Goal: Task Accomplishment & Management: Manage account settings

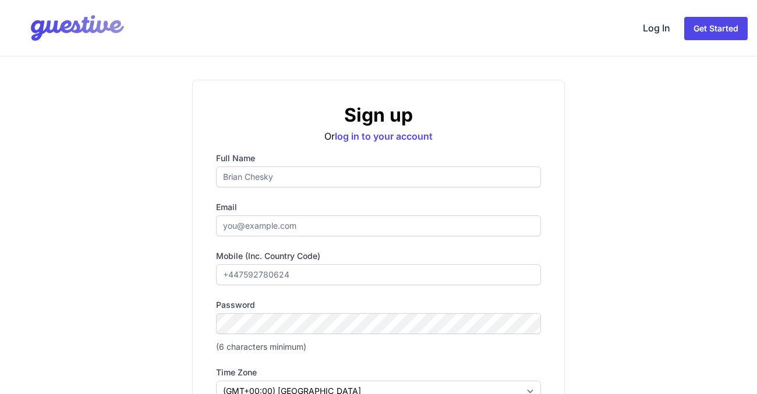
click at [663, 27] on link "Log In" at bounding box center [656, 28] width 37 height 28
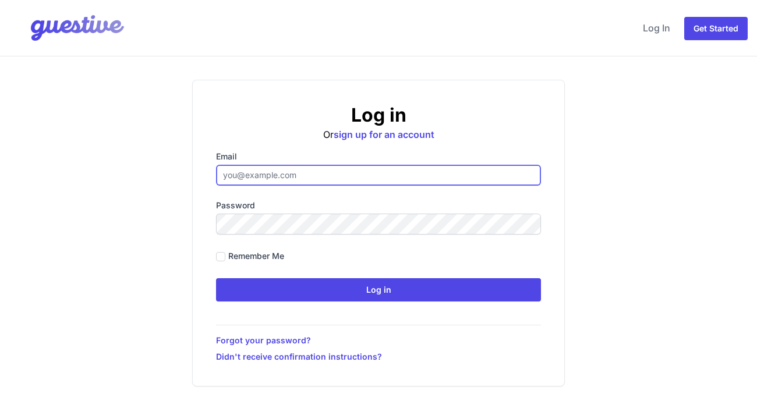
type input "[EMAIL_ADDRESS][DOMAIN_NAME]"
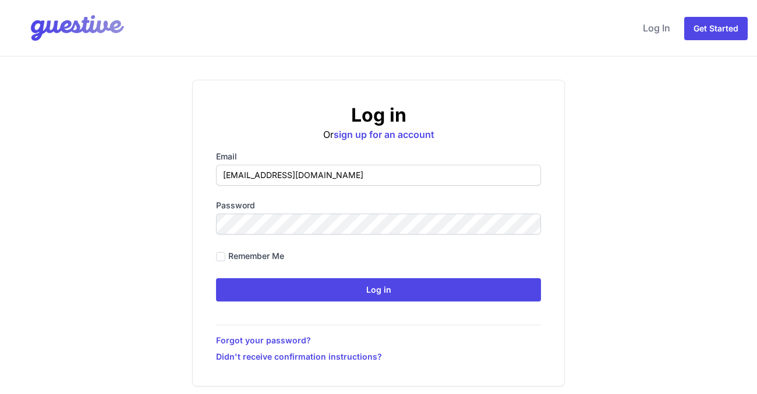
click at [254, 257] on label "Remember me" at bounding box center [256, 256] width 56 height 12
click at [225, 257] on input "Remember me" at bounding box center [220, 256] width 9 height 9
checkbox input "true"
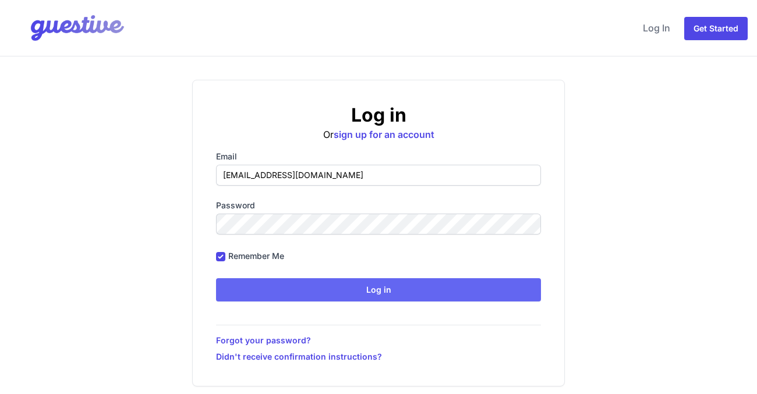
click at [284, 288] on input "Log in" at bounding box center [378, 289] width 325 height 23
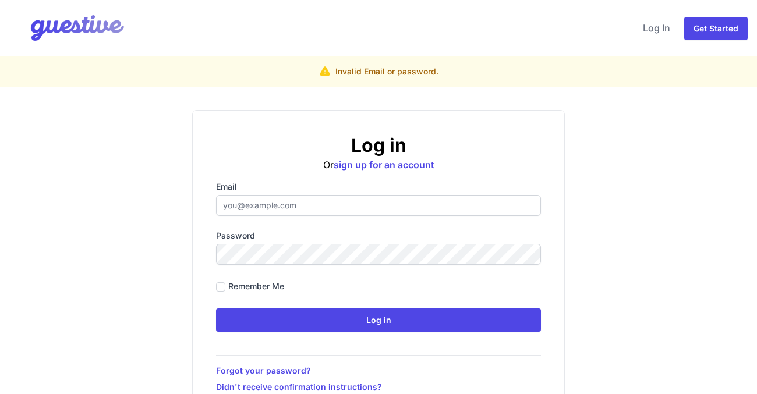
type input "[EMAIL_ADDRESS][DOMAIN_NAME]"
click at [257, 285] on label "Remember me" at bounding box center [256, 287] width 56 height 12
click at [225, 285] on input "Remember me" at bounding box center [220, 286] width 9 height 9
checkbox input "true"
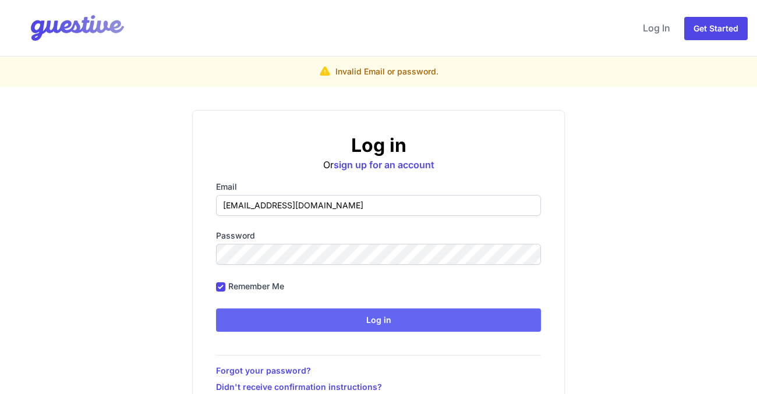
click at [300, 322] on input "Log in" at bounding box center [378, 320] width 325 height 23
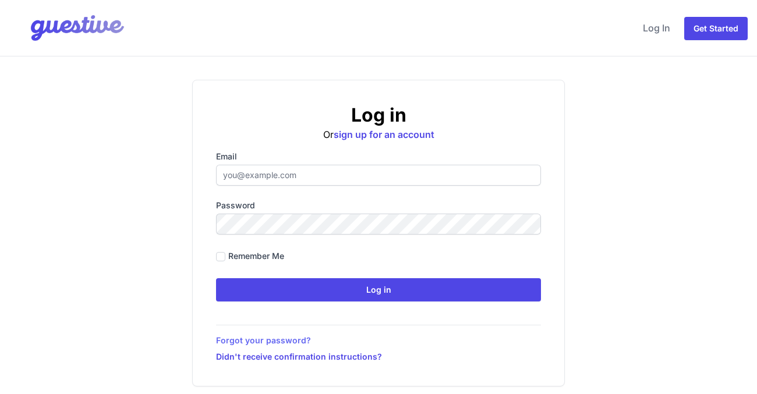
click at [259, 335] on link "Forgot your password?" at bounding box center [378, 341] width 325 height 12
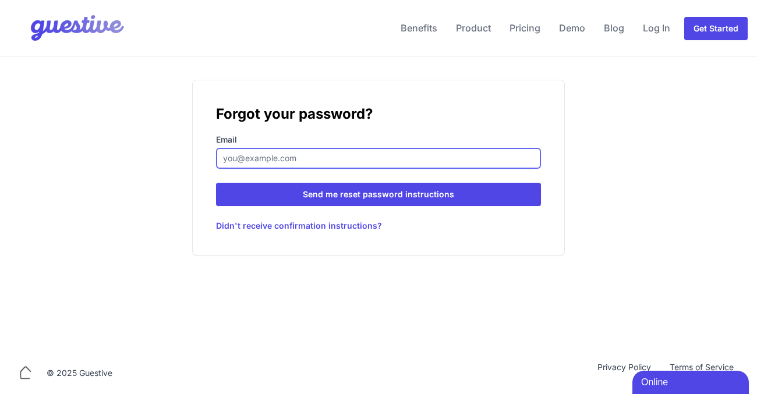
click at [252, 156] on input "Email" at bounding box center [378, 158] width 325 height 21
type input "[EMAIL_ADDRESS][DOMAIN_NAME]"
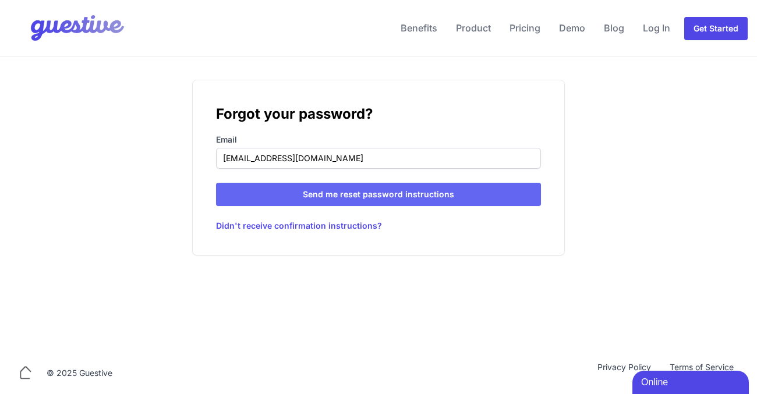
click at [306, 196] on input "Send me reset password instructions" at bounding box center [378, 194] width 325 height 23
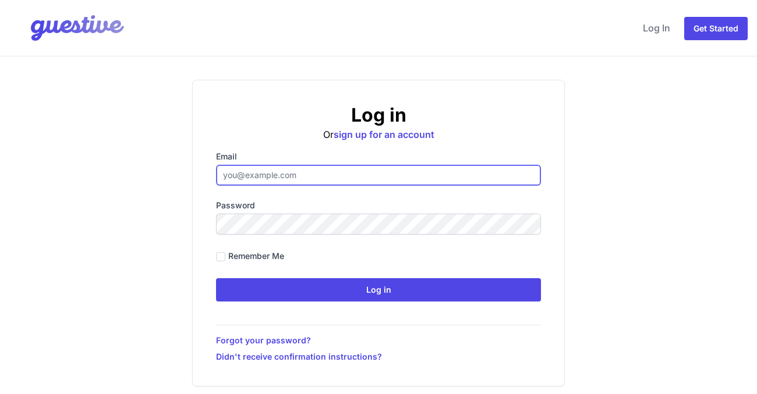
type input "[EMAIL_ADDRESS][DOMAIN_NAME]"
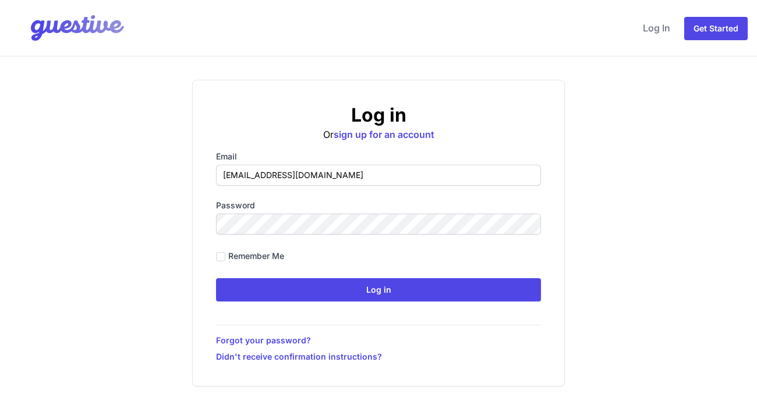
click at [267, 256] on label "Remember me" at bounding box center [256, 256] width 56 height 12
click at [225, 256] on input "Remember me" at bounding box center [220, 256] width 9 height 9
checkbox input "true"
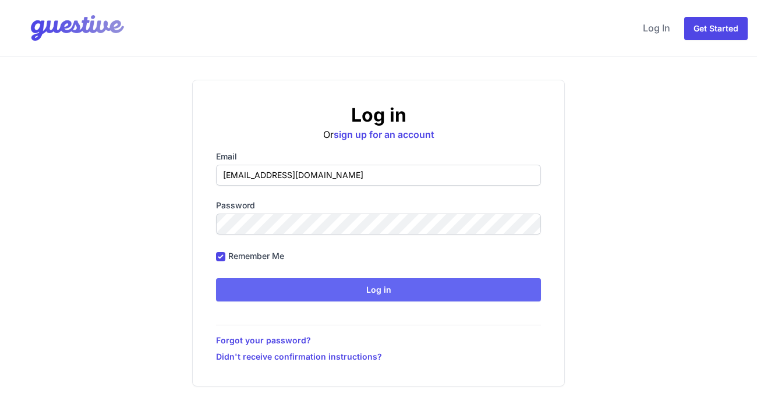
click at [305, 285] on input "Log in" at bounding box center [378, 289] width 325 height 23
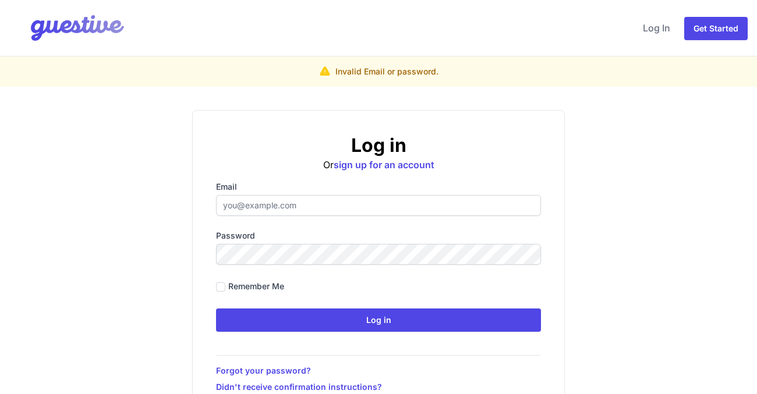
click at [415, 203] on input "Email" at bounding box center [378, 205] width 325 height 21
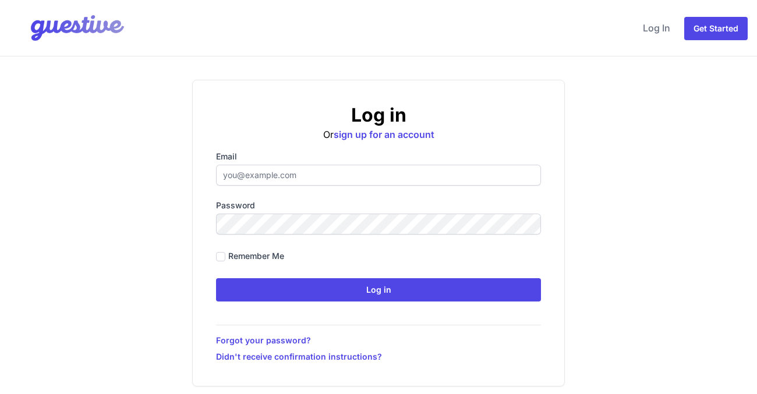
type input "[EMAIL_ADDRESS][DOMAIN_NAME]"
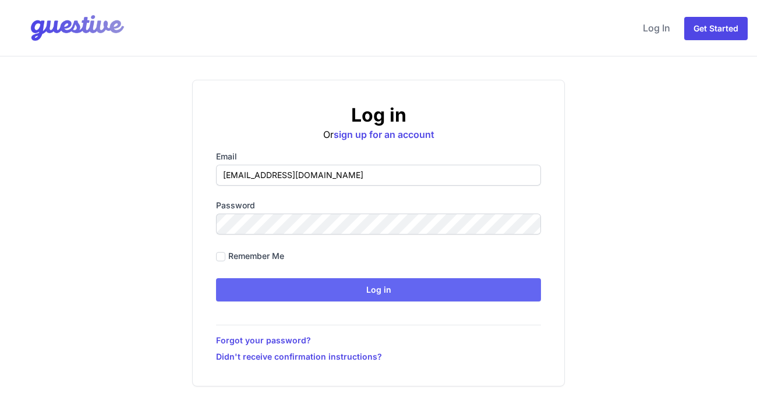
click at [267, 291] on input "Log in" at bounding box center [378, 289] width 325 height 23
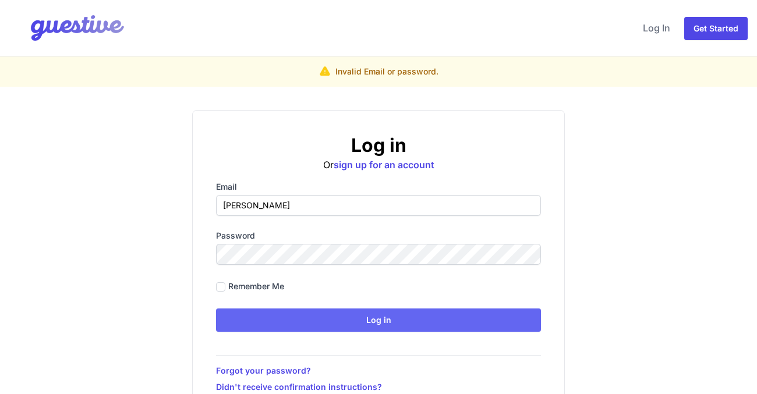
click at [303, 318] on input "Log in" at bounding box center [378, 320] width 325 height 23
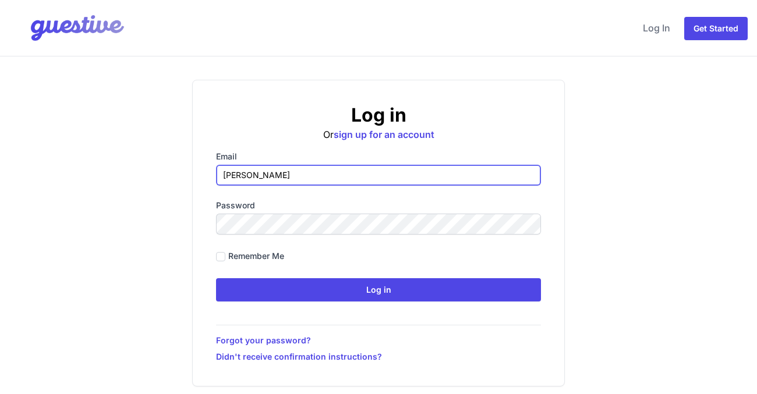
drag, startPoint x: 285, startPoint y: 169, endPoint x: 222, endPoint y: 172, distance: 62.4
click at [222, 172] on input "Caspar Steel" at bounding box center [378, 175] width 325 height 21
drag, startPoint x: 268, startPoint y: 166, endPoint x: 205, endPoint y: 178, distance: 64.1
click at [205, 178] on div "Log in Or sign up for an account Email Caspar Steel Password Remember me Log in…" at bounding box center [378, 233] width 373 height 307
drag, startPoint x: 279, startPoint y: 167, endPoint x: 194, endPoint y: 177, distance: 85.6
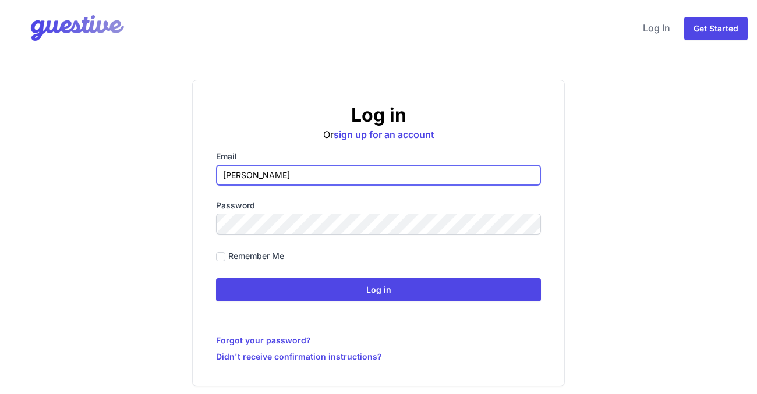
click at [194, 177] on div "Log in Or sign up for an account Email Caspar Steel Password Remember me Log in…" at bounding box center [378, 233] width 373 height 307
drag, startPoint x: 274, startPoint y: 175, endPoint x: 167, endPoint y: 172, distance: 106.6
click at [167, 172] on div "Log in Or sign up for an account Email Caspar Steel Password Remember me Log in…" at bounding box center [379, 233] width 746 height 307
type input "[EMAIL_ADDRESS][DOMAIN_NAME]"
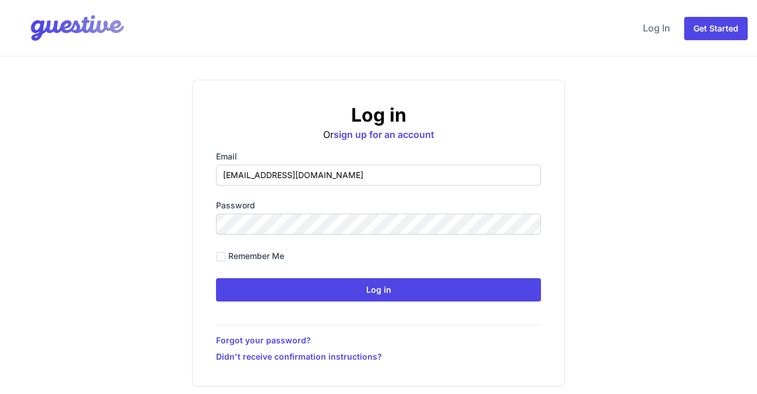
click at [242, 253] on label "Remember me" at bounding box center [256, 256] width 56 height 12
click at [225, 253] on input "Remember me" at bounding box center [220, 256] width 9 height 9
checkbox input "true"
click at [264, 277] on form "Email steelcaspar@gmail.com Password Remember me Log in" at bounding box center [378, 226] width 325 height 151
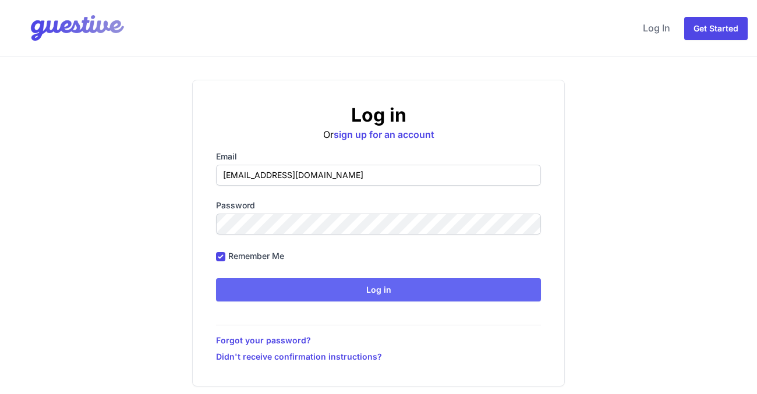
click at [267, 288] on input "Log in" at bounding box center [378, 289] width 325 height 23
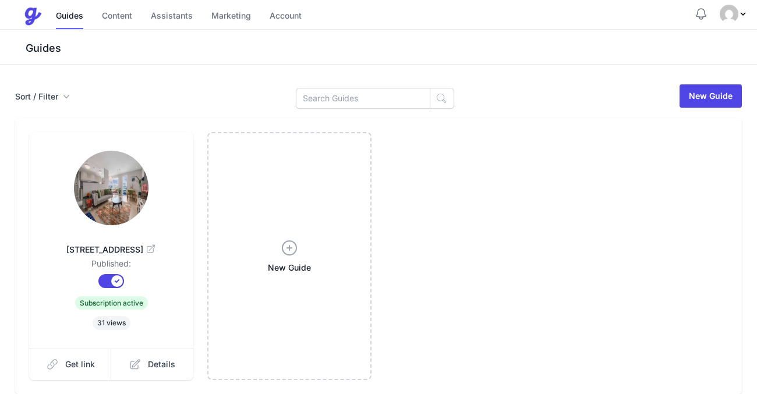
click at [126, 184] on img at bounding box center [111, 188] width 75 height 75
